Goal: Information Seeking & Learning: Learn about a topic

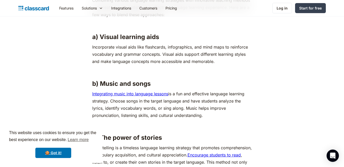
scroll to position [1992, 0]
click at [168, 118] on p "Integrating music into language lessons is a fun and effective language learnin…" at bounding box center [172, 104] width 160 height 29
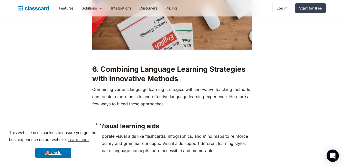
scroll to position [1935, 0]
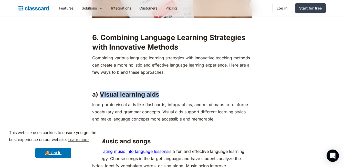
drag, startPoint x: 101, startPoint y: 92, endPoint x: 158, endPoint y: 93, distance: 57.4
click at [158, 93] on h3 "a) Visual learning aids" at bounding box center [172, 95] width 160 height 8
copy h3 "Visual learning aids"
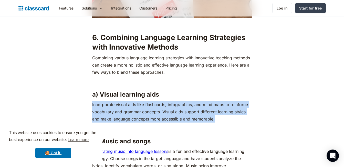
drag, startPoint x: 93, startPoint y: 105, endPoint x: 216, endPoint y: 120, distance: 124.2
click at [216, 120] on p "Incorporate visual aids like flashcards, infographics, and mind maps to reinfor…" at bounding box center [172, 112] width 160 height 22
copy p "Incorporate visual aids like flashcards, infographics, and mind maps to reinfor…"
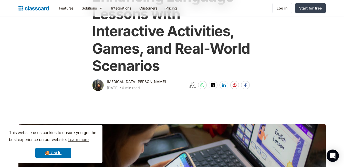
scroll to position [0, 0]
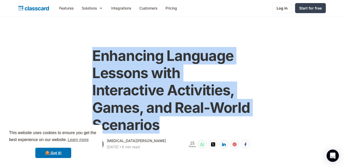
drag, startPoint x: 93, startPoint y: 54, endPoint x: 160, endPoint y: 121, distance: 94.5
click at [160, 121] on h1 "Enhancing Language Lessons with Interactive Activities, Games, and Real-World S…" at bounding box center [172, 90] width 160 height 86
copy h1 "Enhancing Language Lessons with Interactive Activities, Games, and Real-World S…"
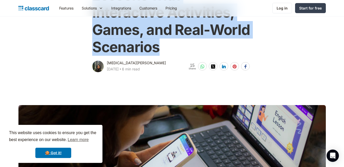
scroll to position [39, 0]
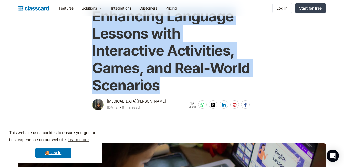
click at [145, 62] on h1 "Enhancing Language Lessons with Interactive Activities, Games, and Real-World S…" at bounding box center [172, 51] width 160 height 86
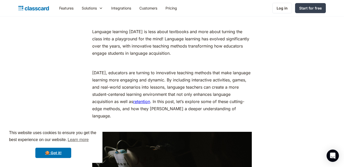
scroll to position [272, 0]
